Goal: Task Accomplishment & Management: Use online tool/utility

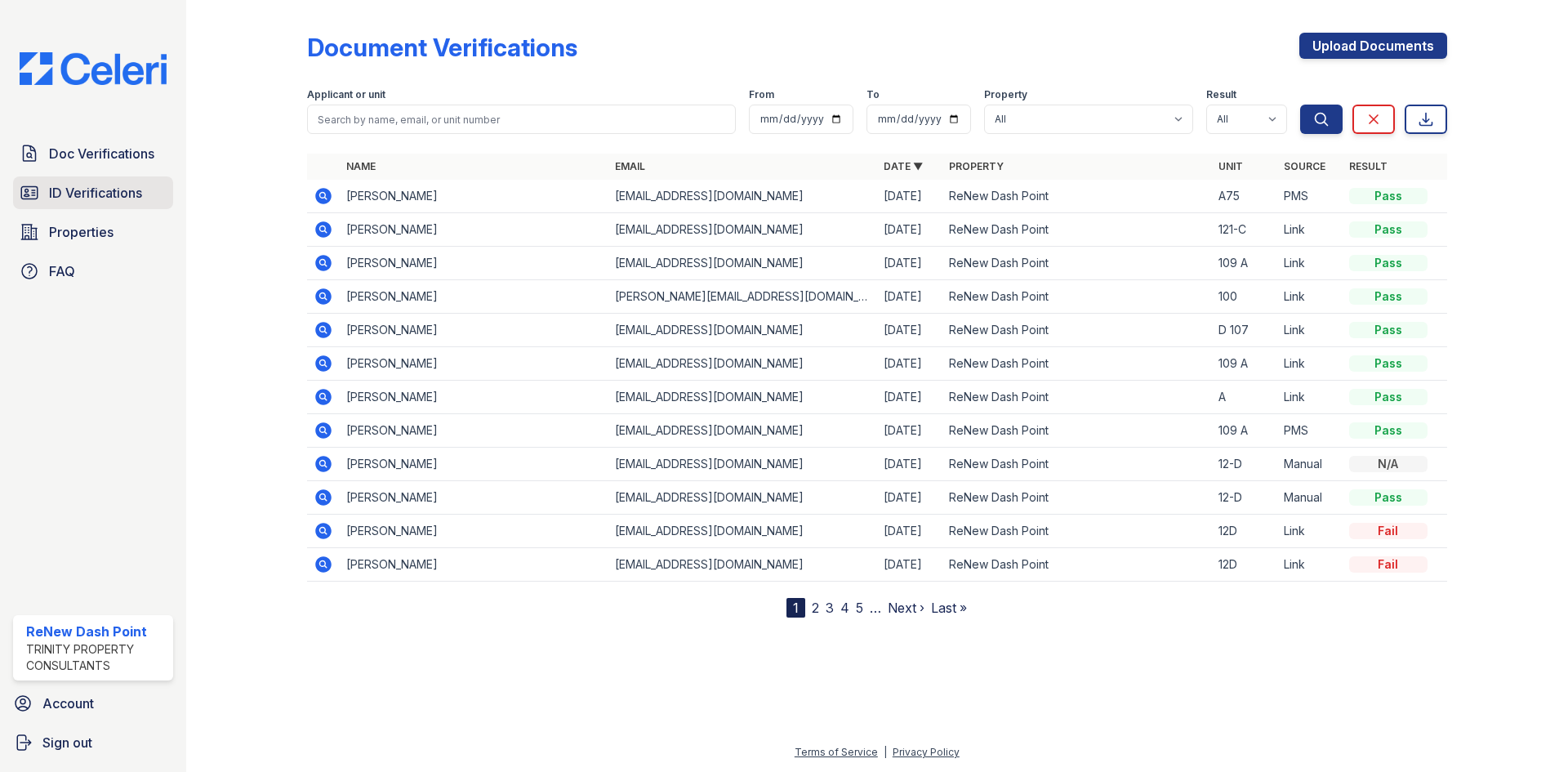
click at [42, 208] on link "ID Verifications" at bounding box center [93, 192] width 160 height 32
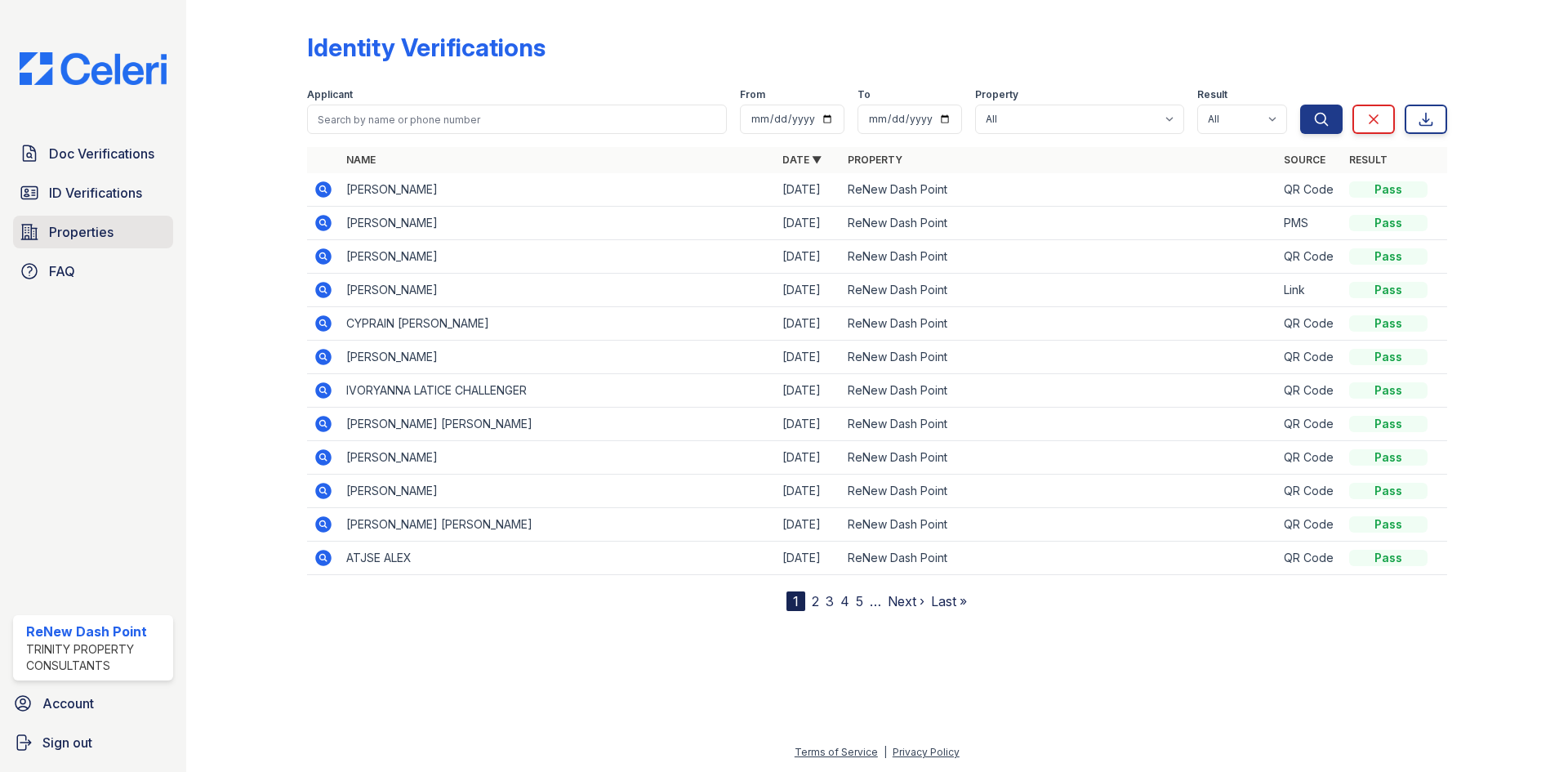
click at [65, 228] on span "Properties" at bounding box center [81, 232] width 64 height 20
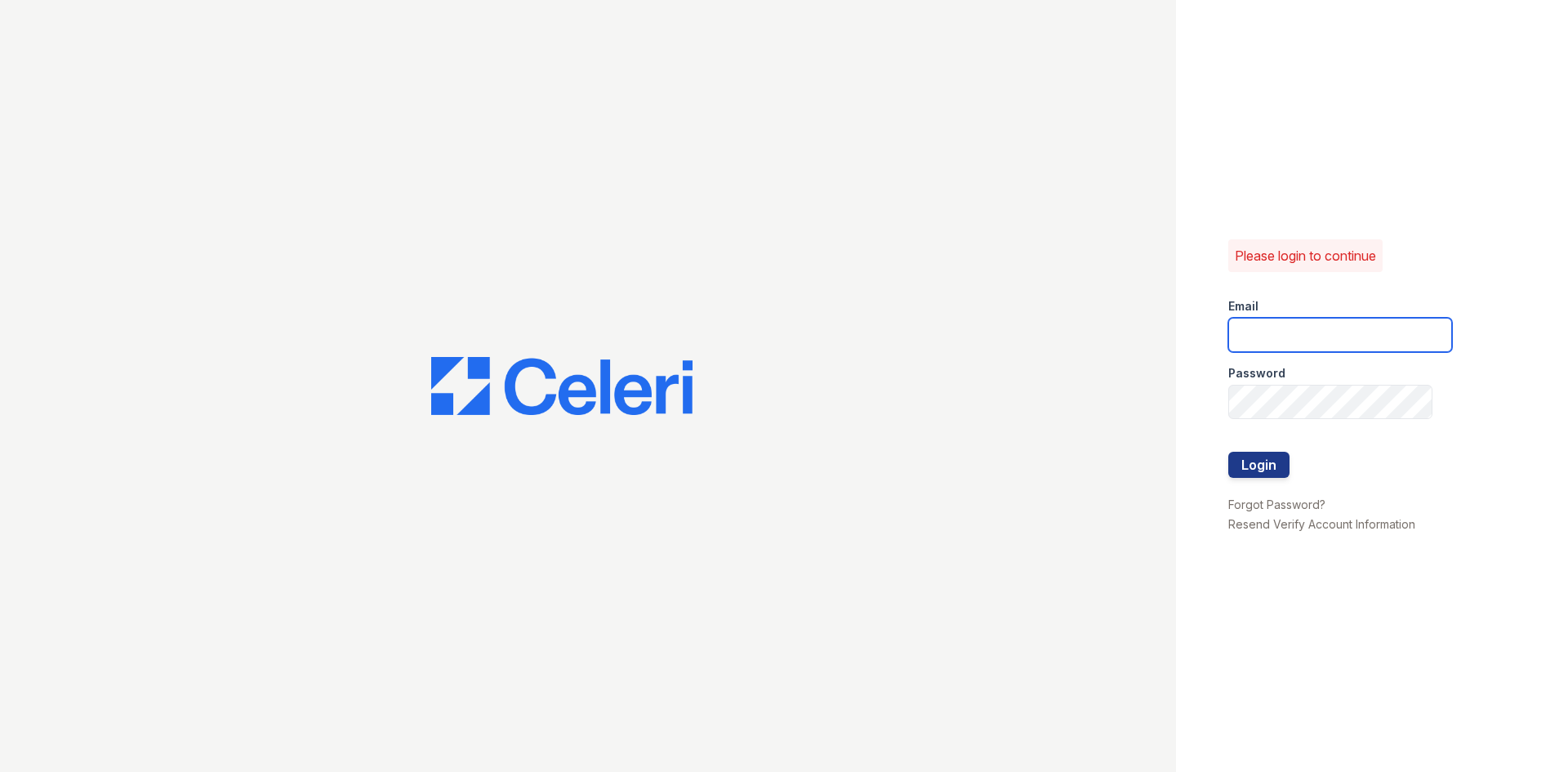
type input "renewdashpoint@trinity-pm.com"
click at [1279, 467] on button "Login" at bounding box center [1259, 465] width 61 height 26
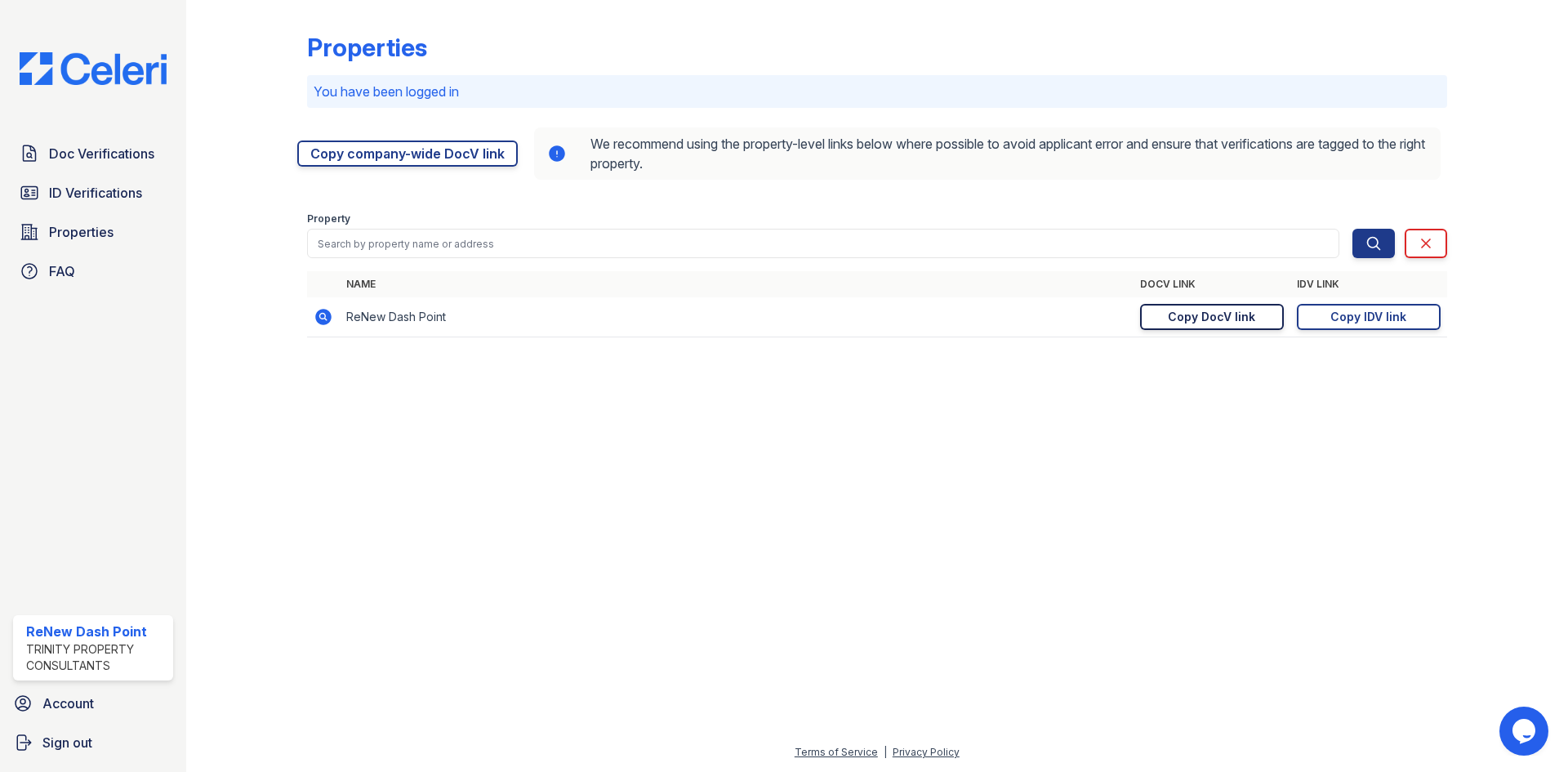
click at [1256, 326] on link "Copy DocV link Copy link" at bounding box center [1211, 316] width 143 height 26
click at [1363, 319] on div "Copy IDV link" at bounding box center [1368, 316] width 76 height 17
